Goal: Navigation & Orientation: Go to known website

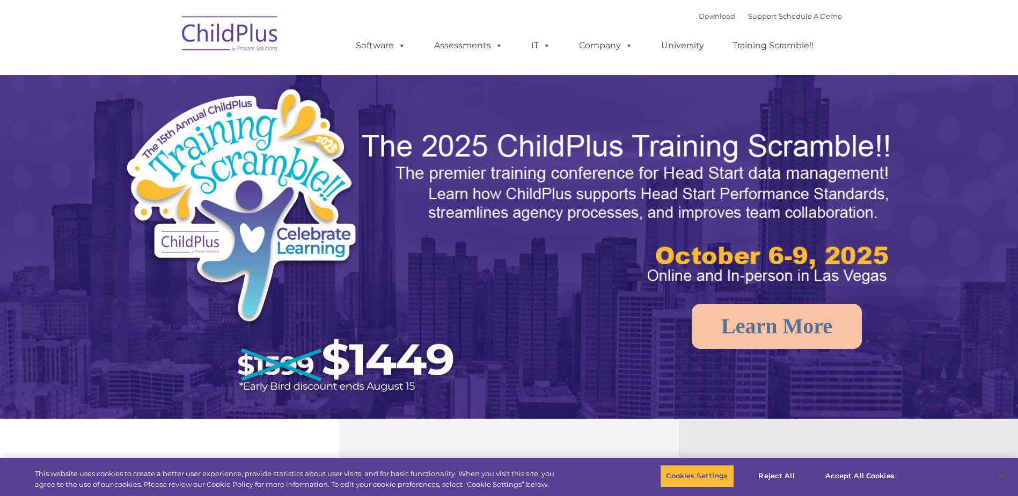
select select "MEDIUM"
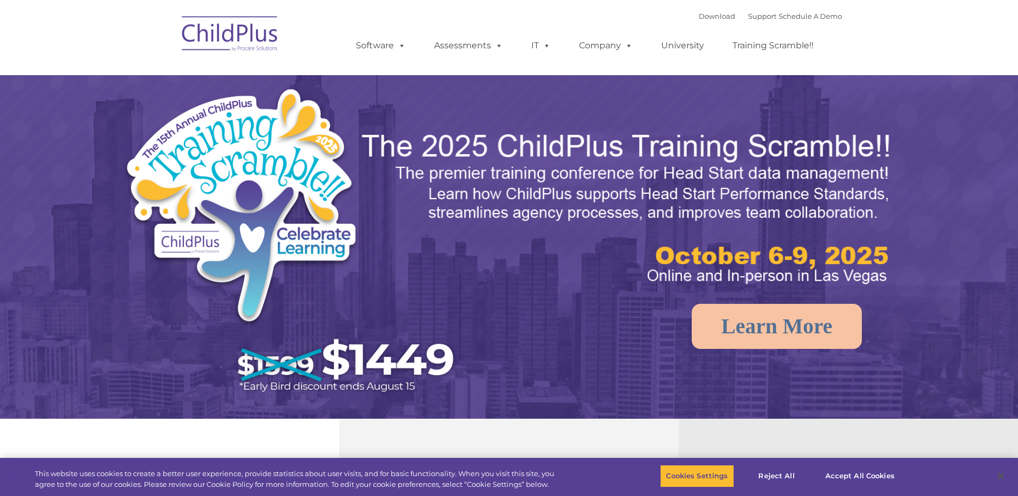
select select "MEDIUM"
